Goal: Task Accomplishment & Management: Manage account settings

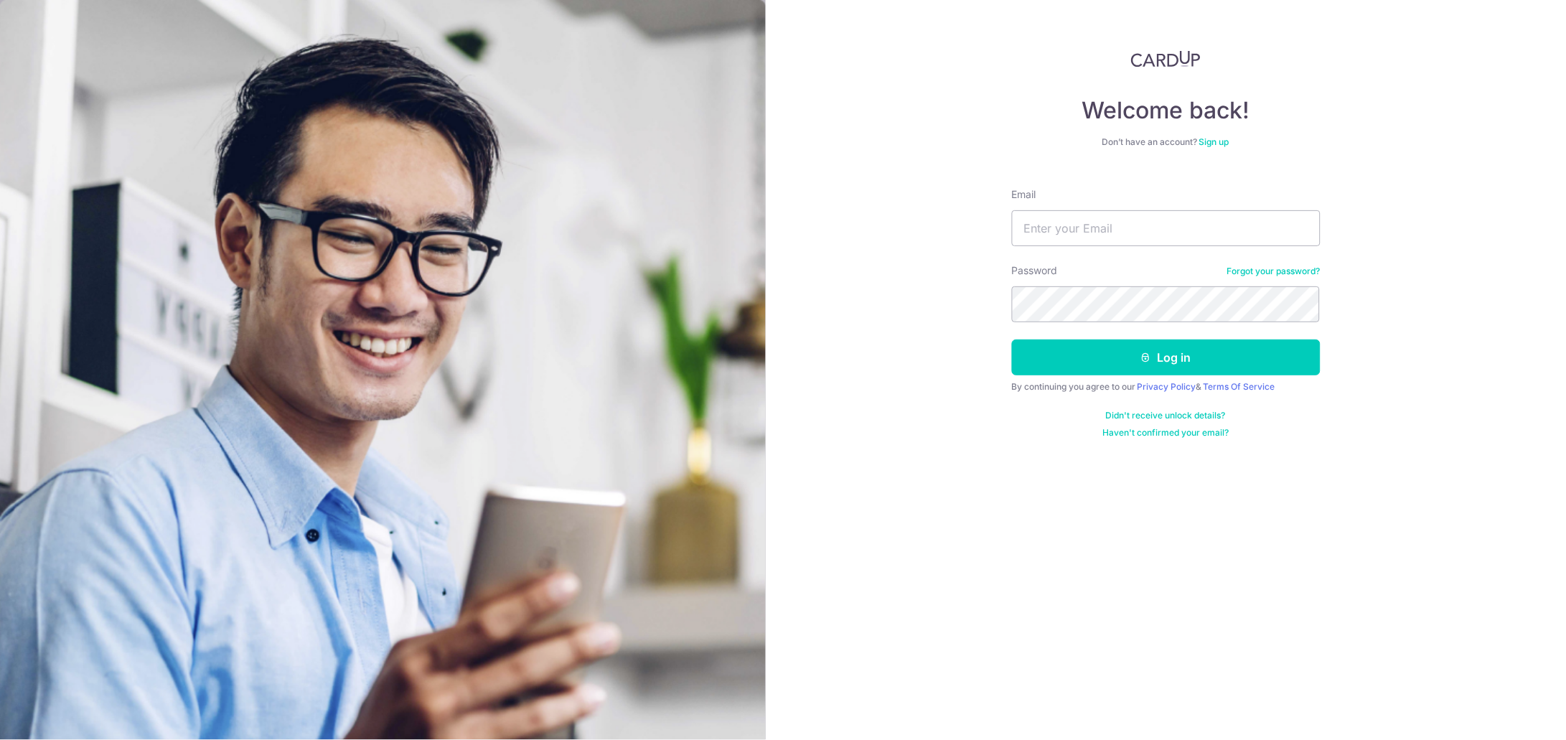
type input "[EMAIL_ADDRESS][DOMAIN_NAME]"
click at [1048, 352] on button "Log in" at bounding box center [1166, 358] width 309 height 36
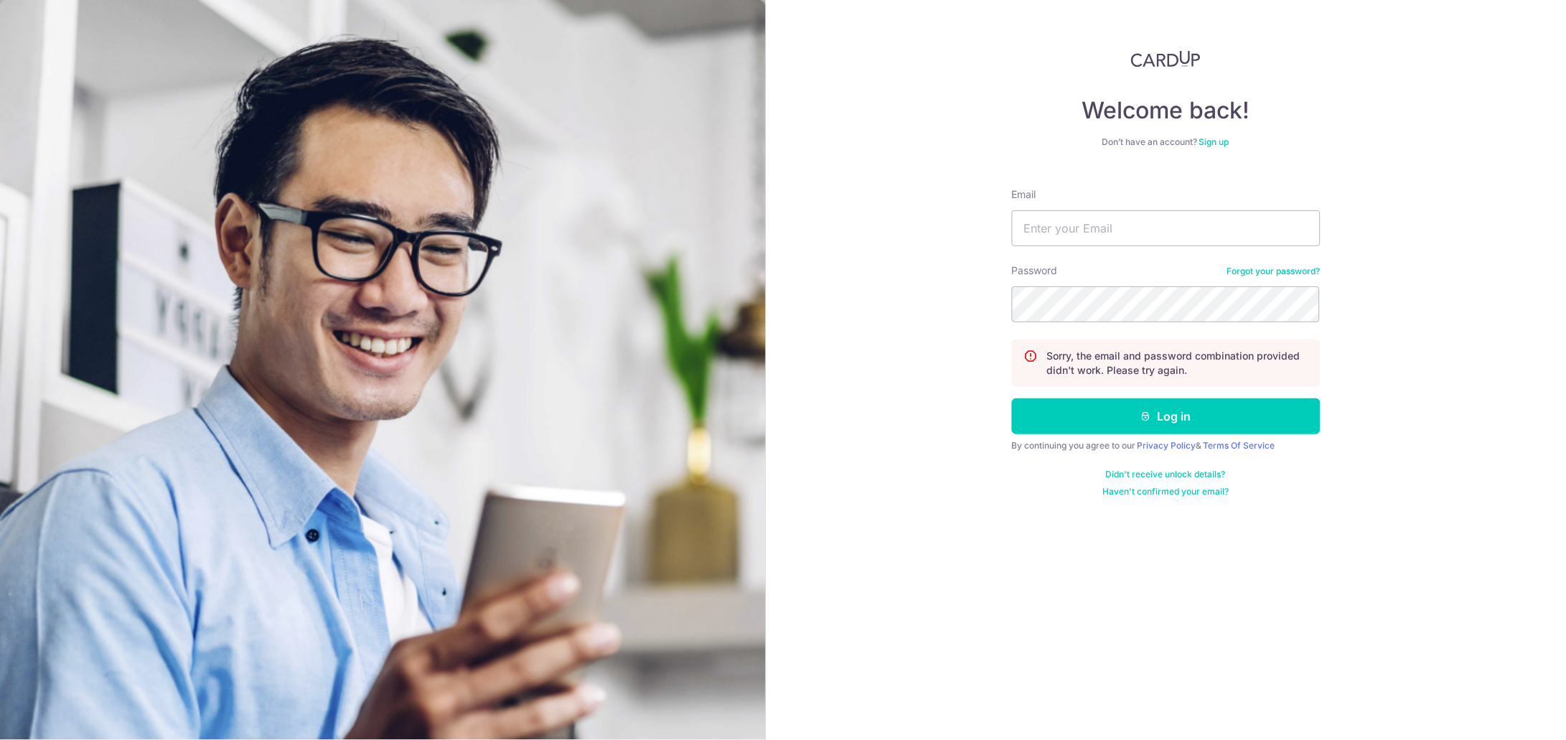
type input "[EMAIL_ADDRESS][DOMAIN_NAME]"
click at [1113, 410] on button "Log in" at bounding box center [1166, 416] width 309 height 36
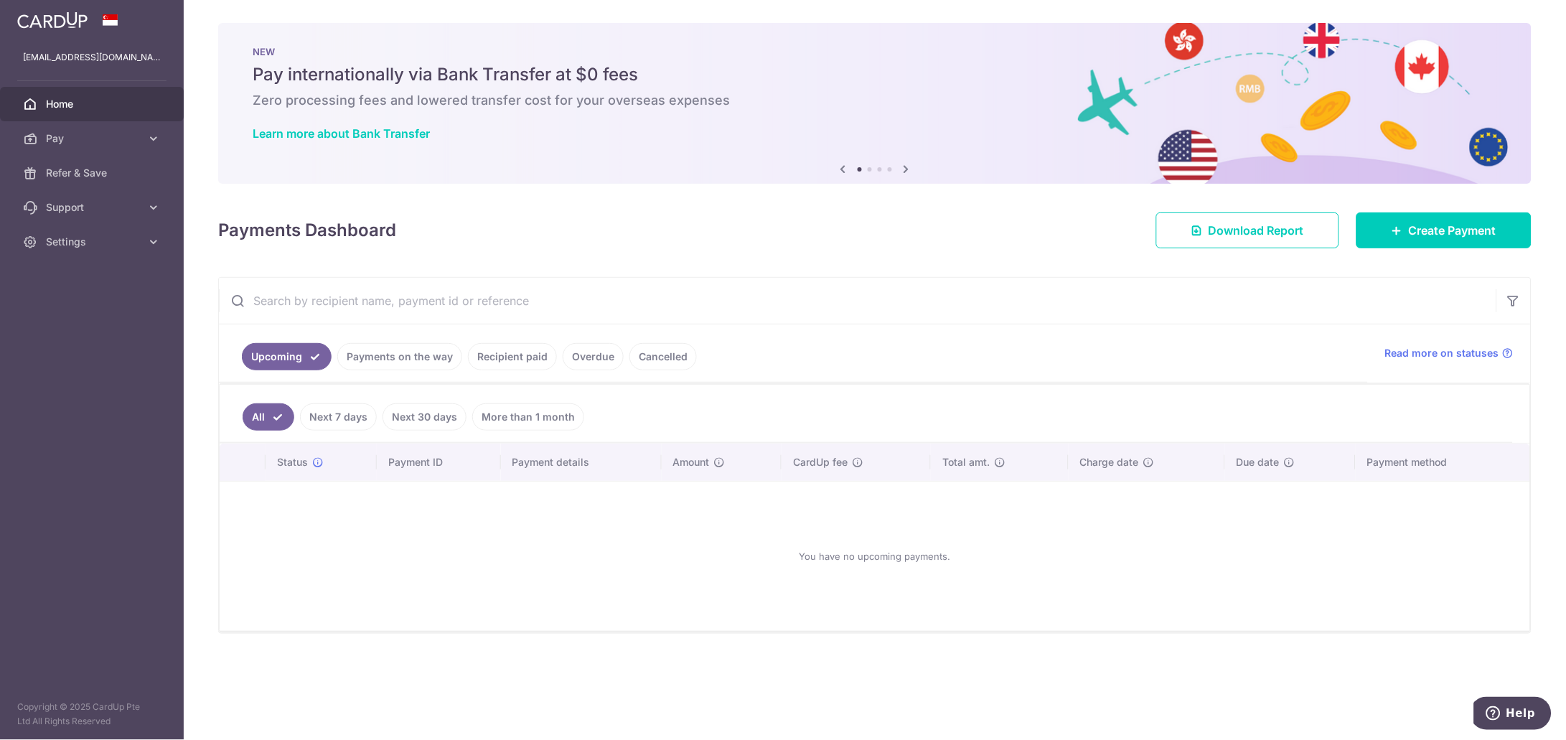
click at [510, 355] on link "Recipient paid" at bounding box center [512, 356] width 89 height 27
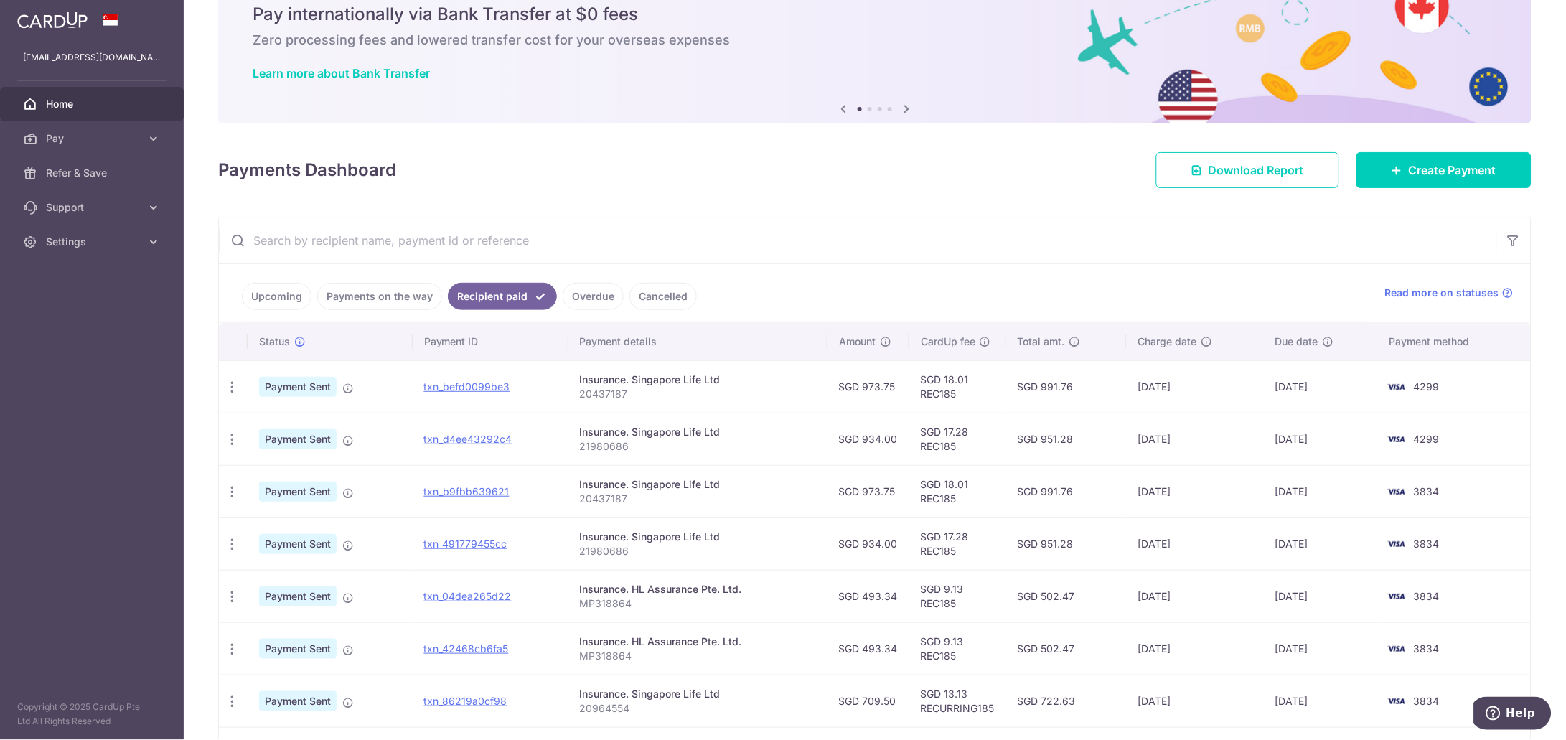
scroll to position [89, 0]
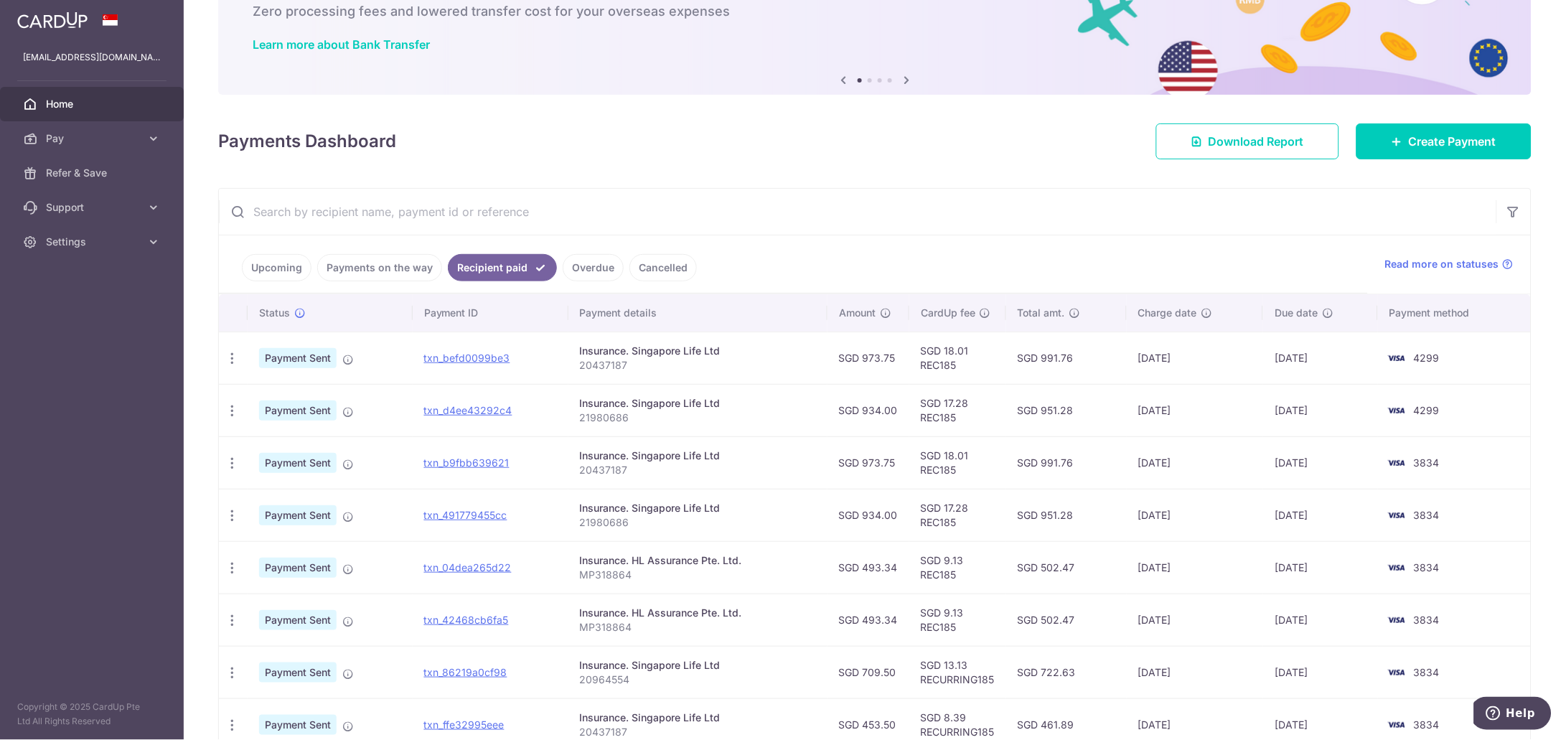
click at [350, 265] on link "Payments on the way" at bounding box center [379, 267] width 125 height 27
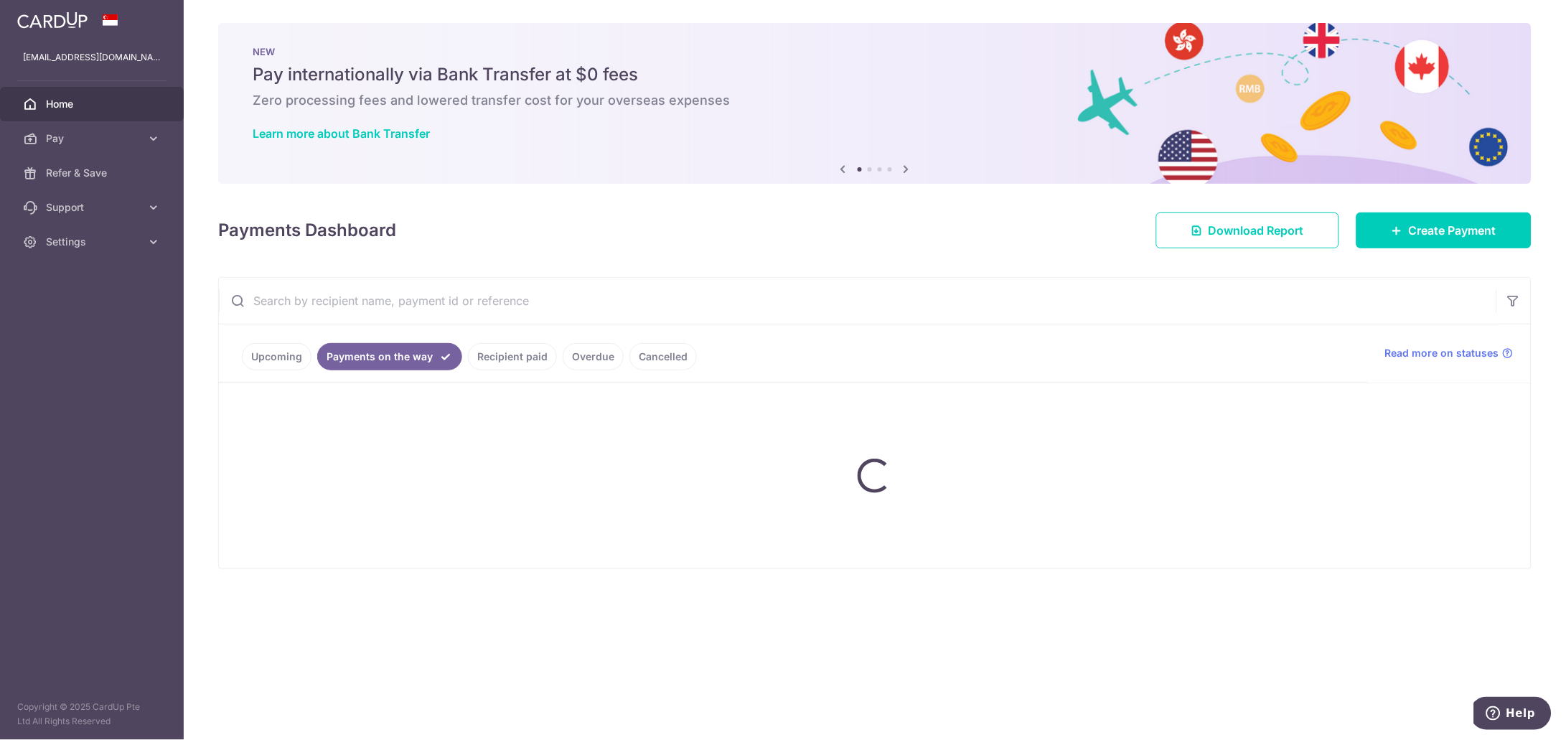
scroll to position [0, 0]
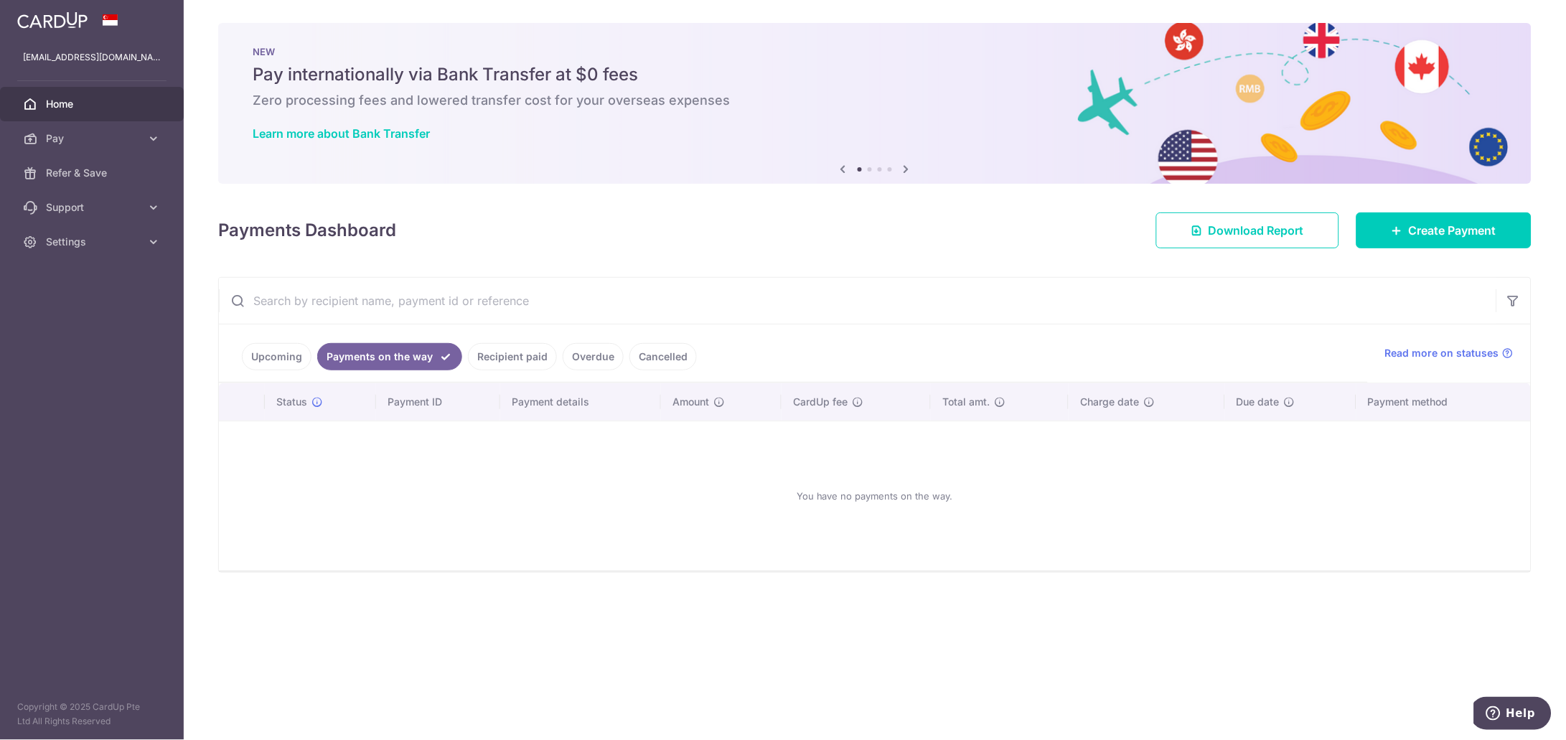
click at [279, 352] on link "Upcoming" at bounding box center [277, 356] width 70 height 27
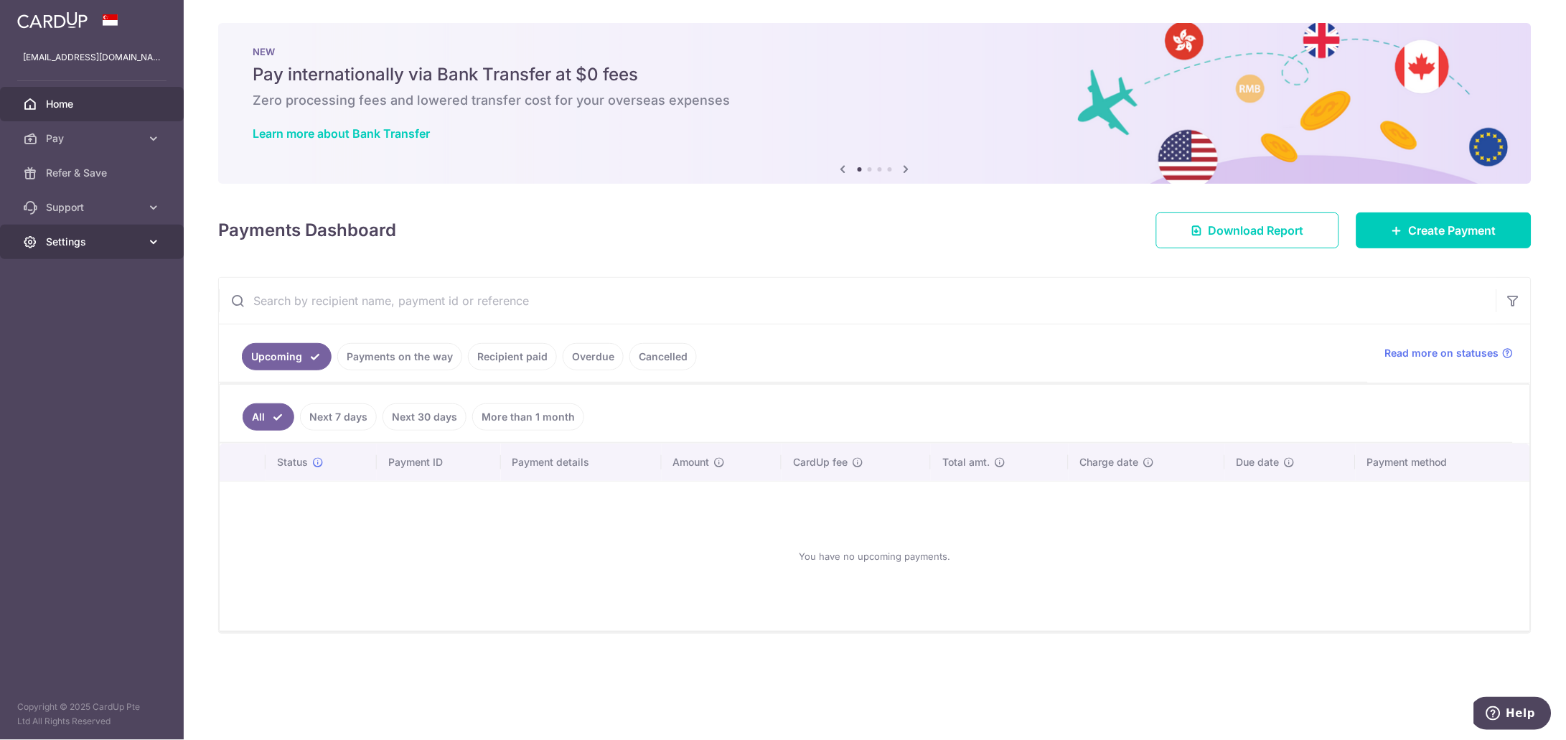
click at [154, 239] on icon at bounding box center [153, 242] width 14 height 14
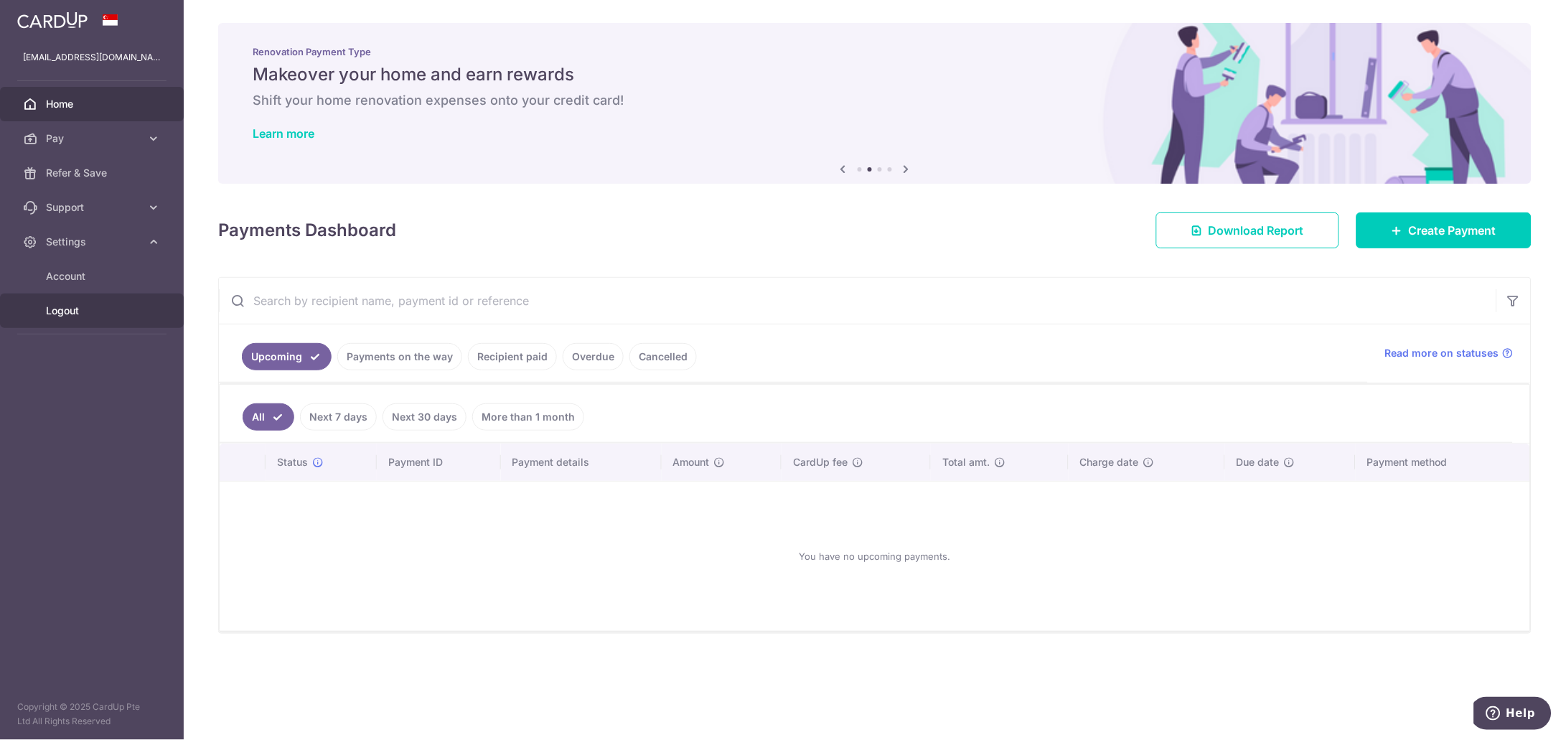
click at [64, 310] on span "Logout" at bounding box center [93, 311] width 95 height 14
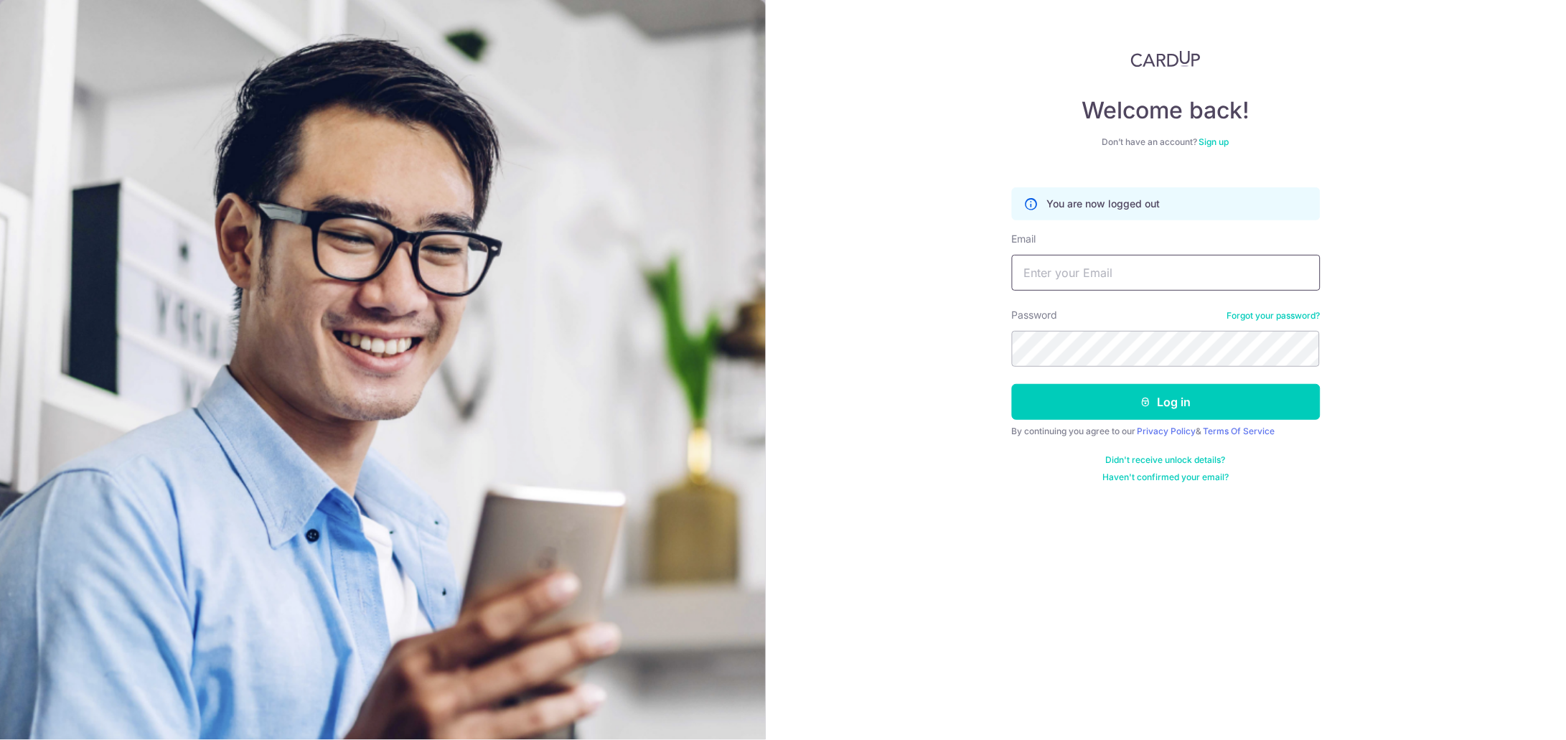
click at [1157, 274] on input "Email" at bounding box center [1166, 273] width 309 height 36
type input "reblim@gmail.com"
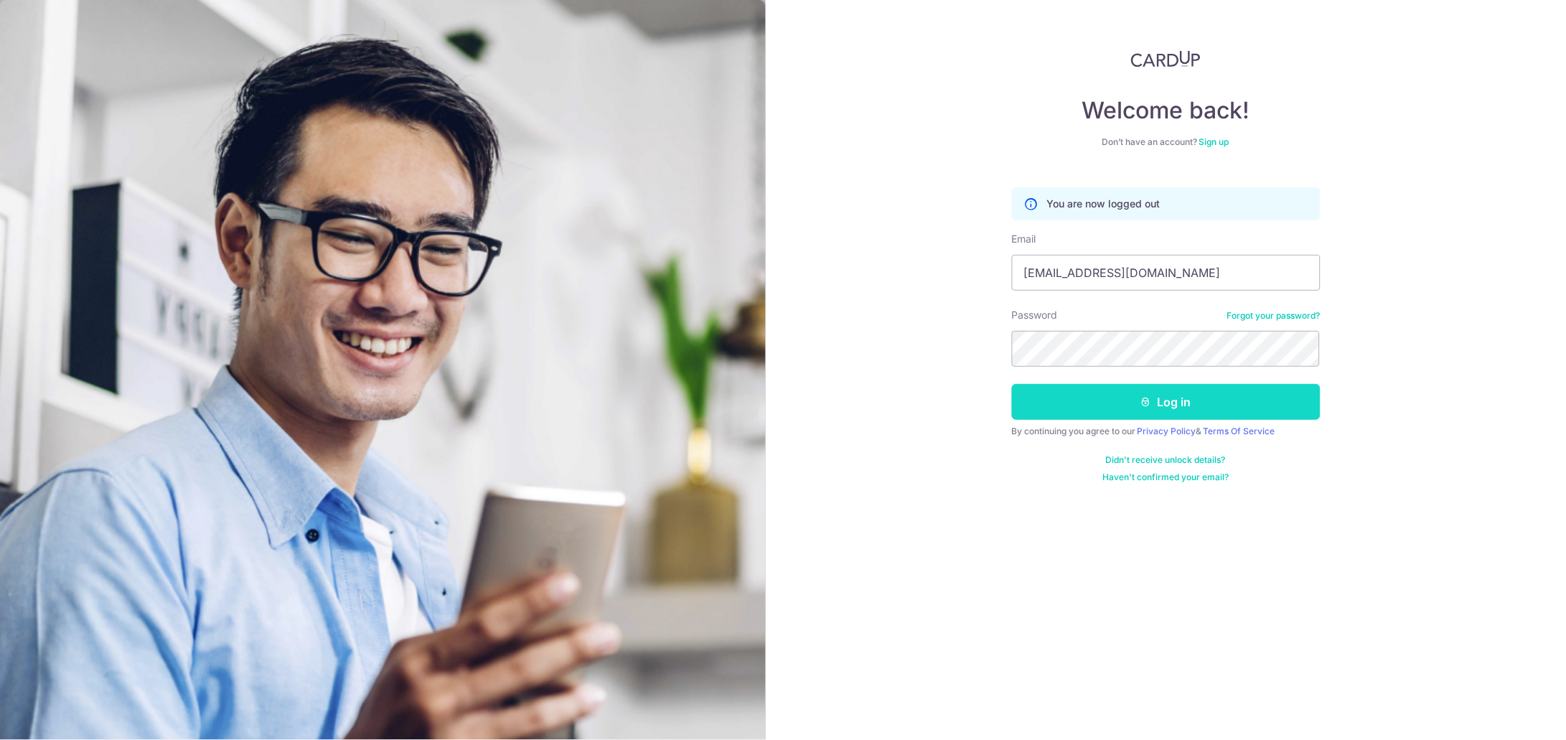
click at [1047, 408] on button "Log in" at bounding box center [1166, 402] width 309 height 36
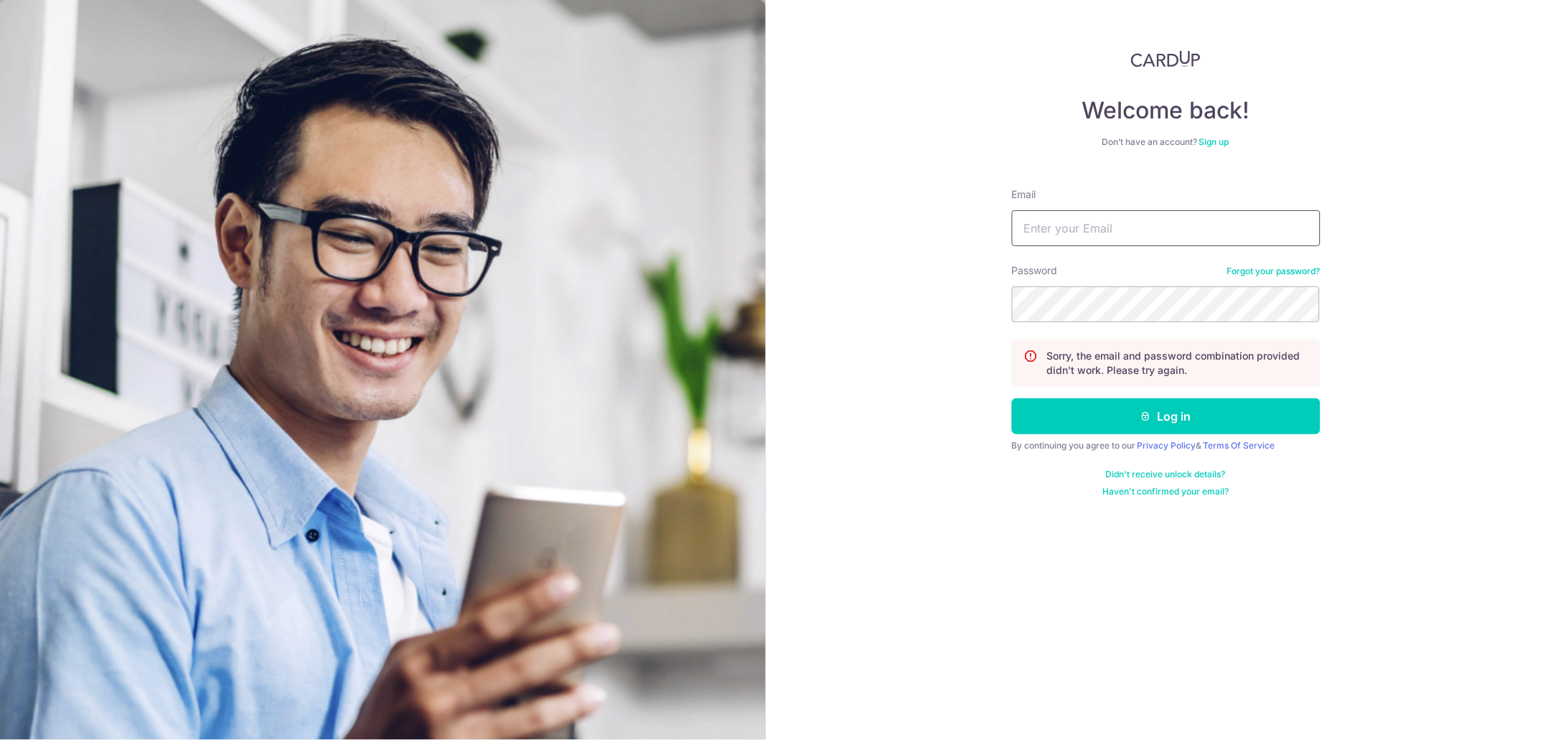
click at [1102, 220] on input "Email" at bounding box center [1166, 228] width 309 height 36
type input "[EMAIL_ADDRESS][DOMAIN_NAME]"
click at [1141, 416] on icon "submit" at bounding box center [1146, 416] width 11 height 11
